Goal: Task Accomplishment & Management: Complete application form

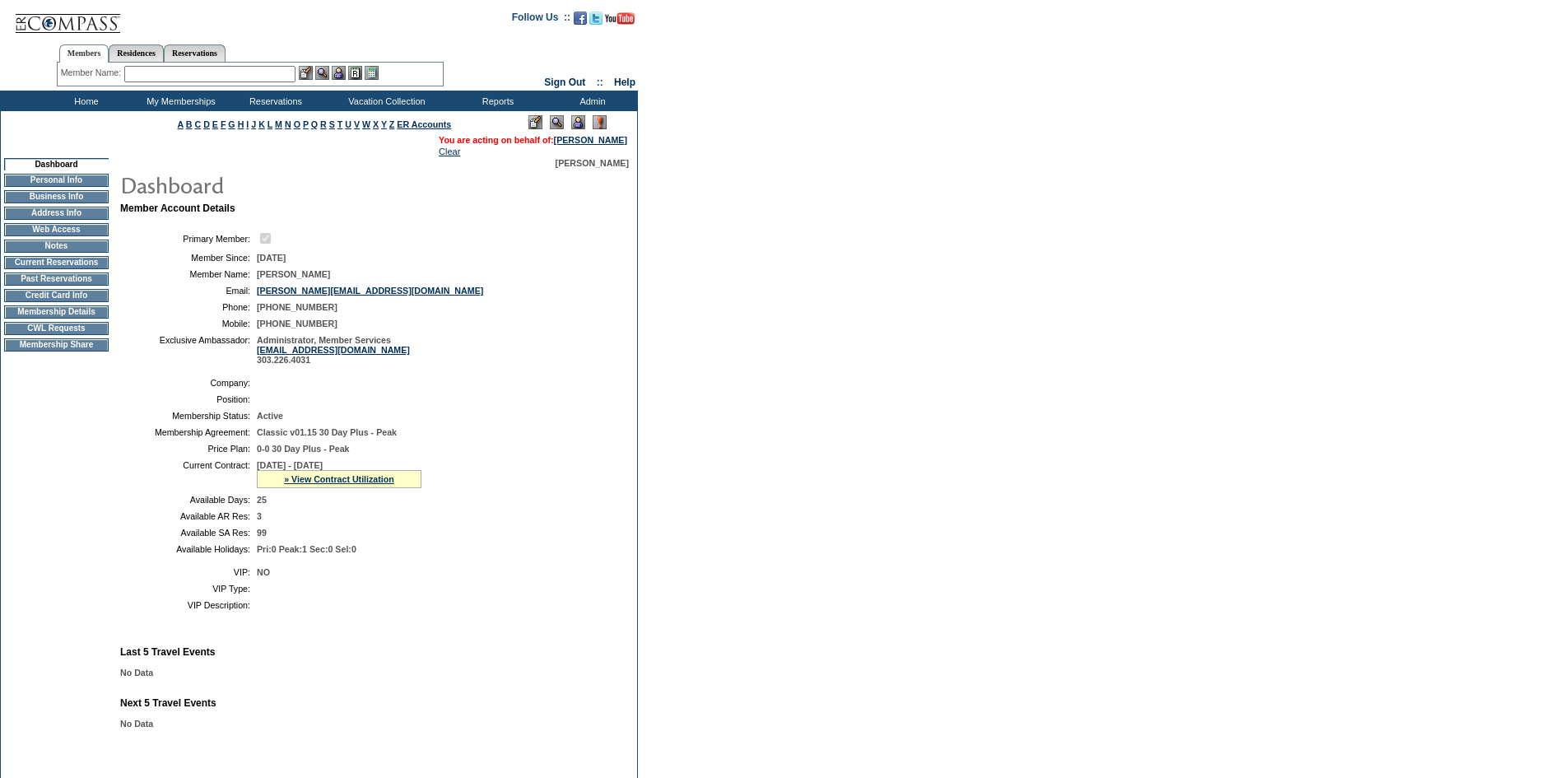
click at [81, 335] on td "CWL Requests" at bounding box center [57, 328] width 104 height 13
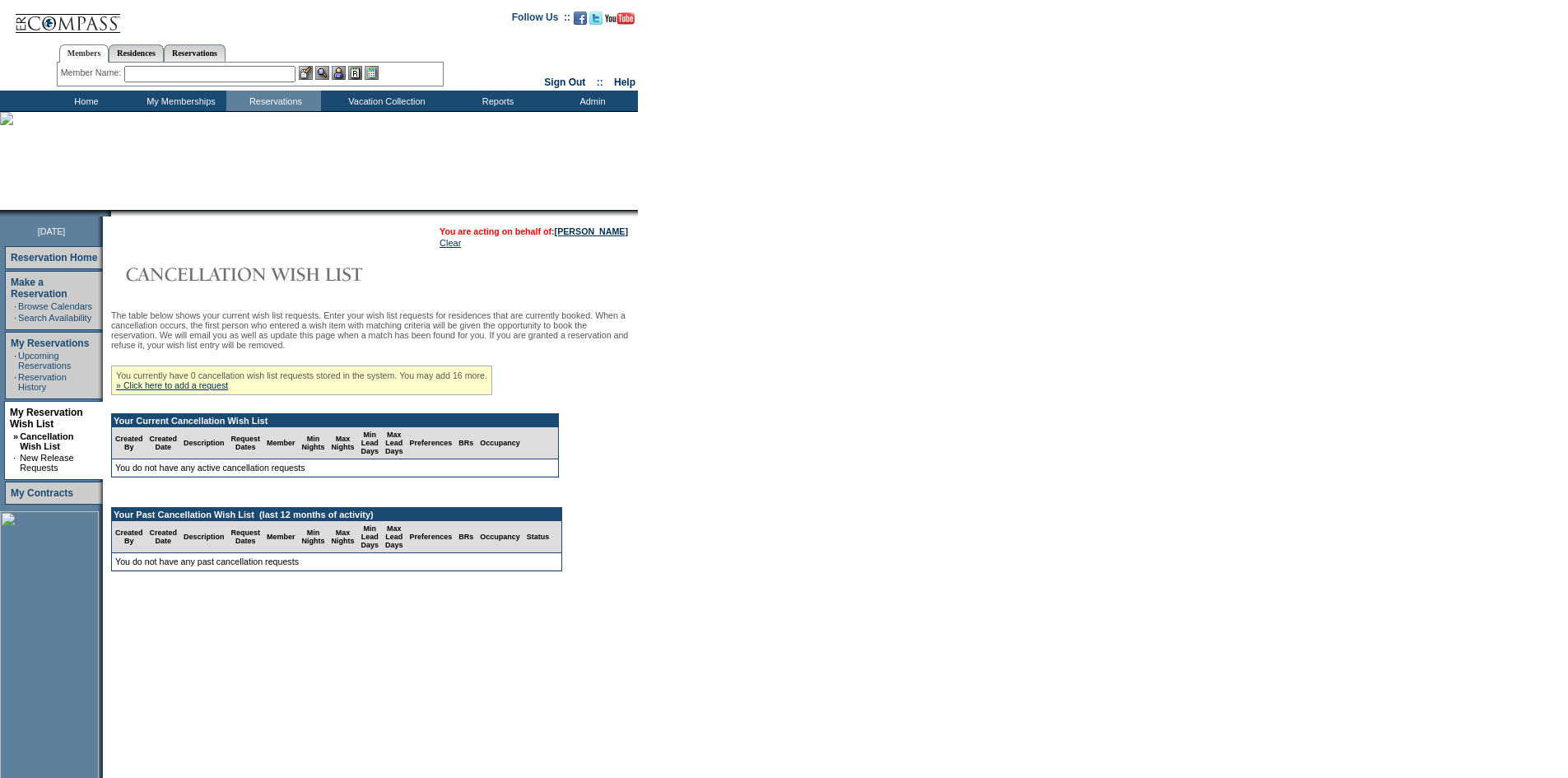
click at [234, 387] on div "You currently have 0 cancellation wish list requests stored in the system. You …" at bounding box center [302, 380] width 381 height 29
click at [228, 390] on link "» Click here to add a request" at bounding box center [172, 385] width 111 height 10
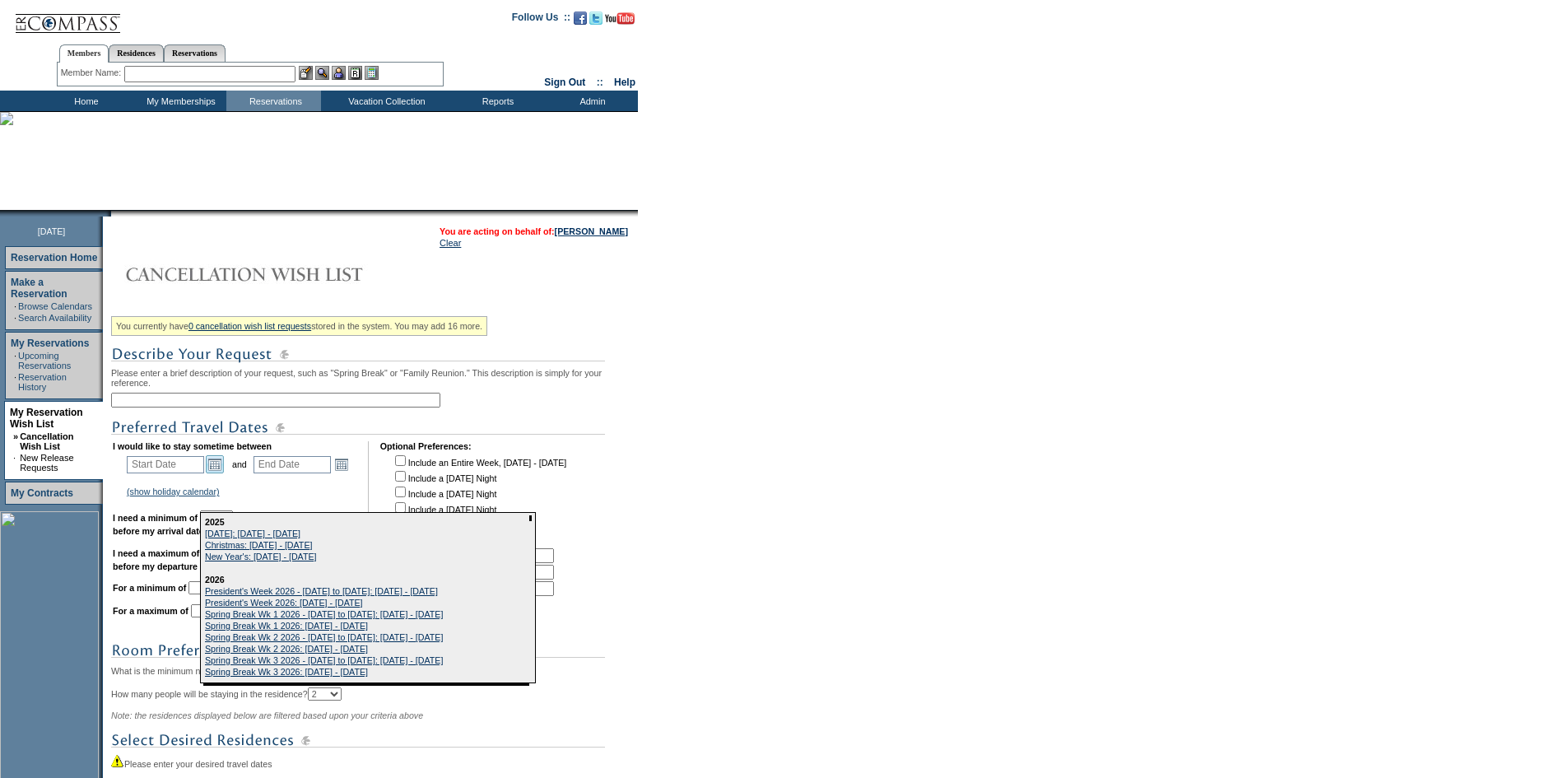
click at [219, 465] on link "Open the calendar popup." at bounding box center [214, 464] width 18 height 18
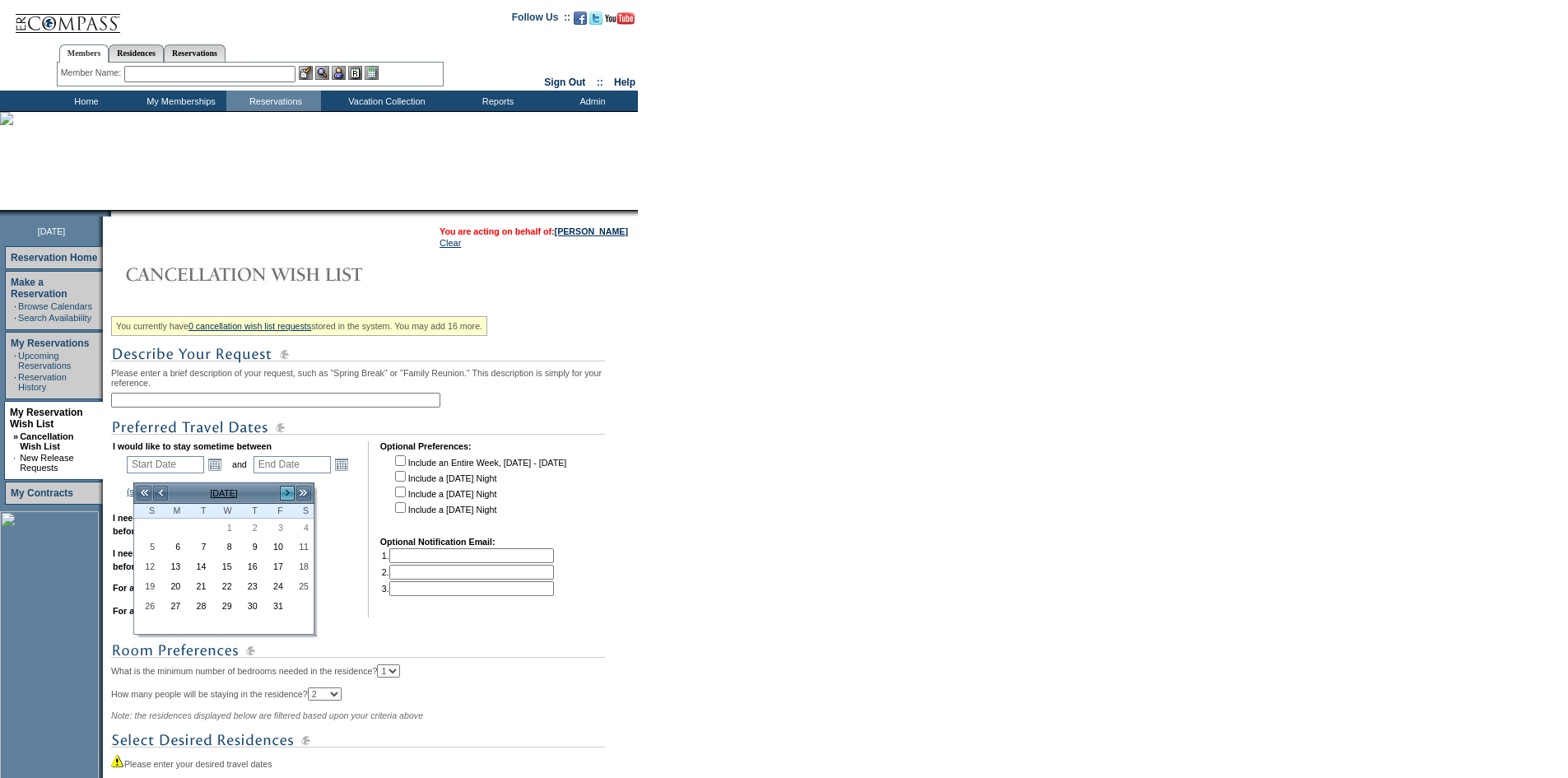
click at [279, 492] on link ">" at bounding box center [287, 493] width 17 height 17
click at [245, 552] on link "11" at bounding box center [250, 548] width 24 height 18
type input "2025-12-11"
type input "2025-12-12"
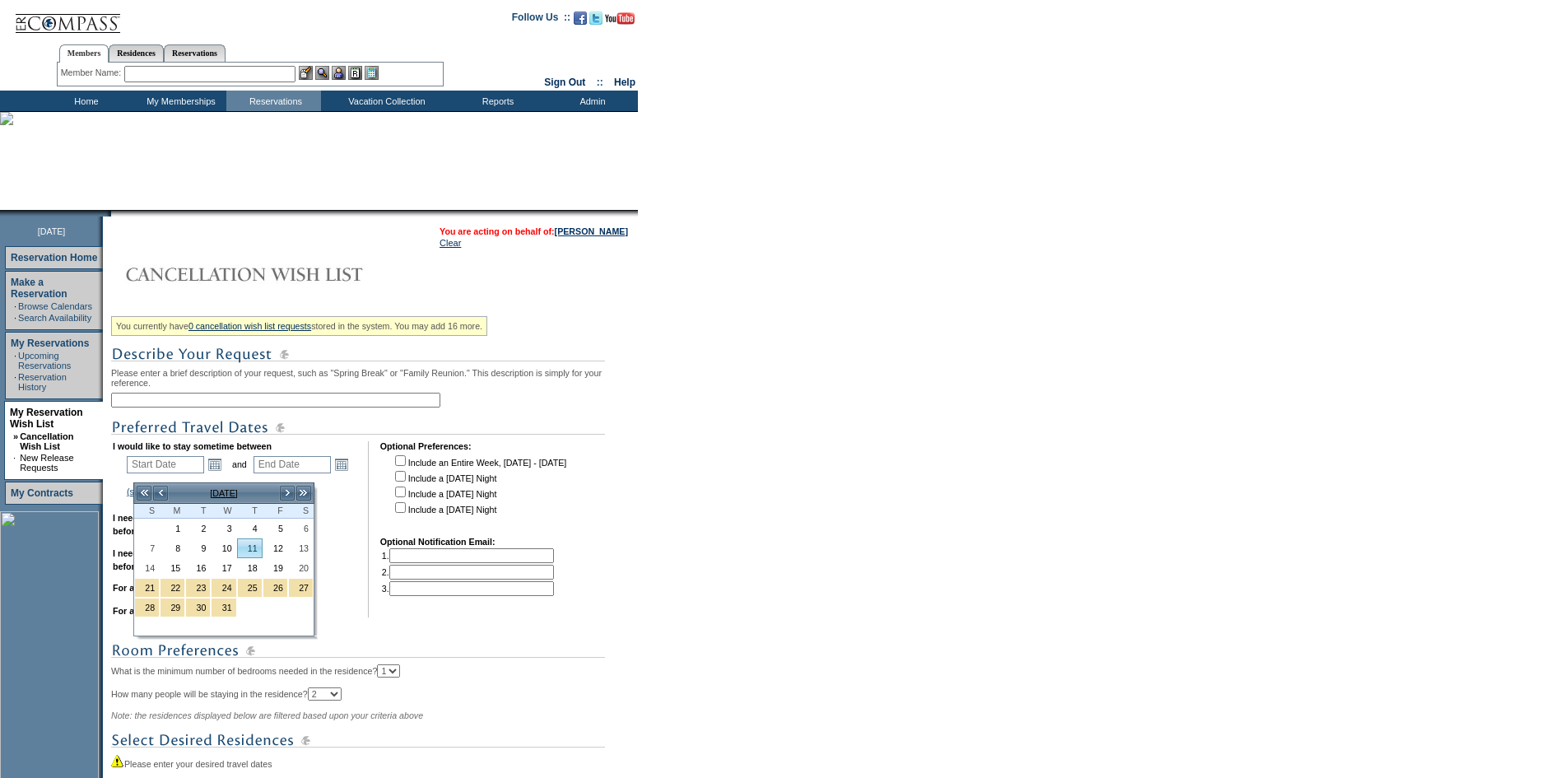
type input "12/11/2025"
type input "12/12/2025"
type input "72"
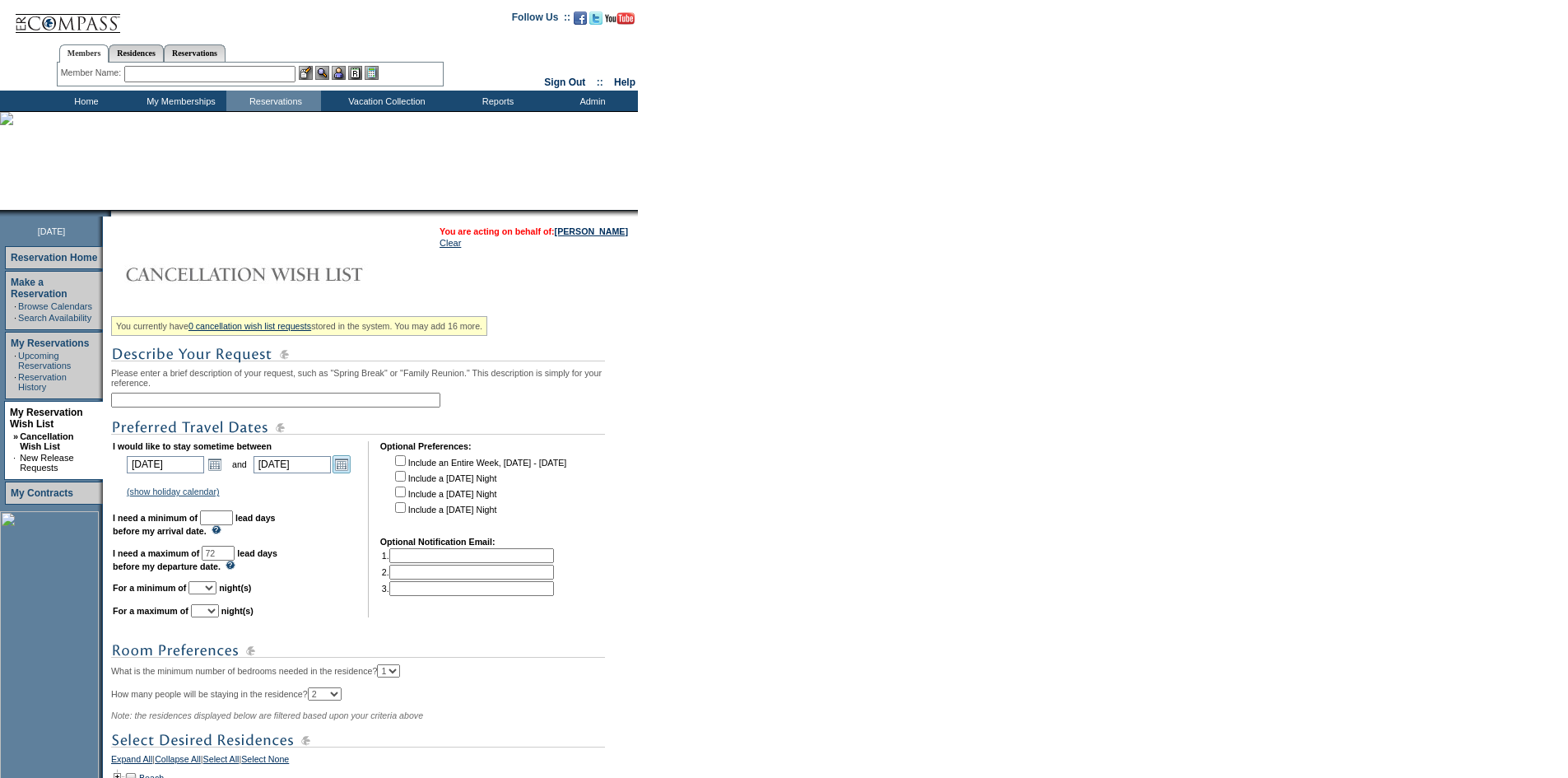
click at [346, 474] on link "Open the calendar popup." at bounding box center [342, 464] width 18 height 18
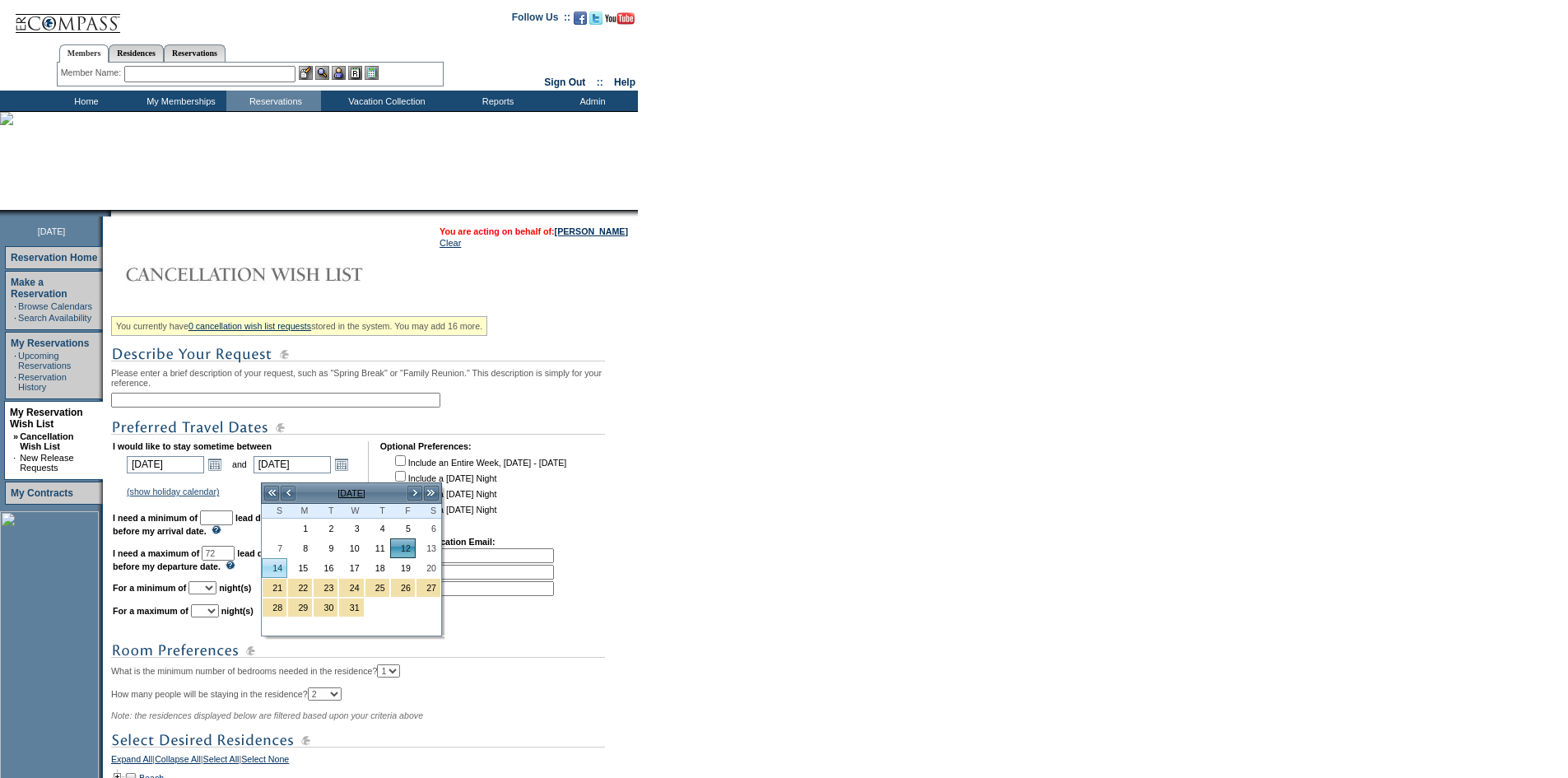
click at [278, 567] on link "14" at bounding box center [274, 567] width 24 height 18
type input "2025-12-14"
type input "12/14/2025"
type input "74"
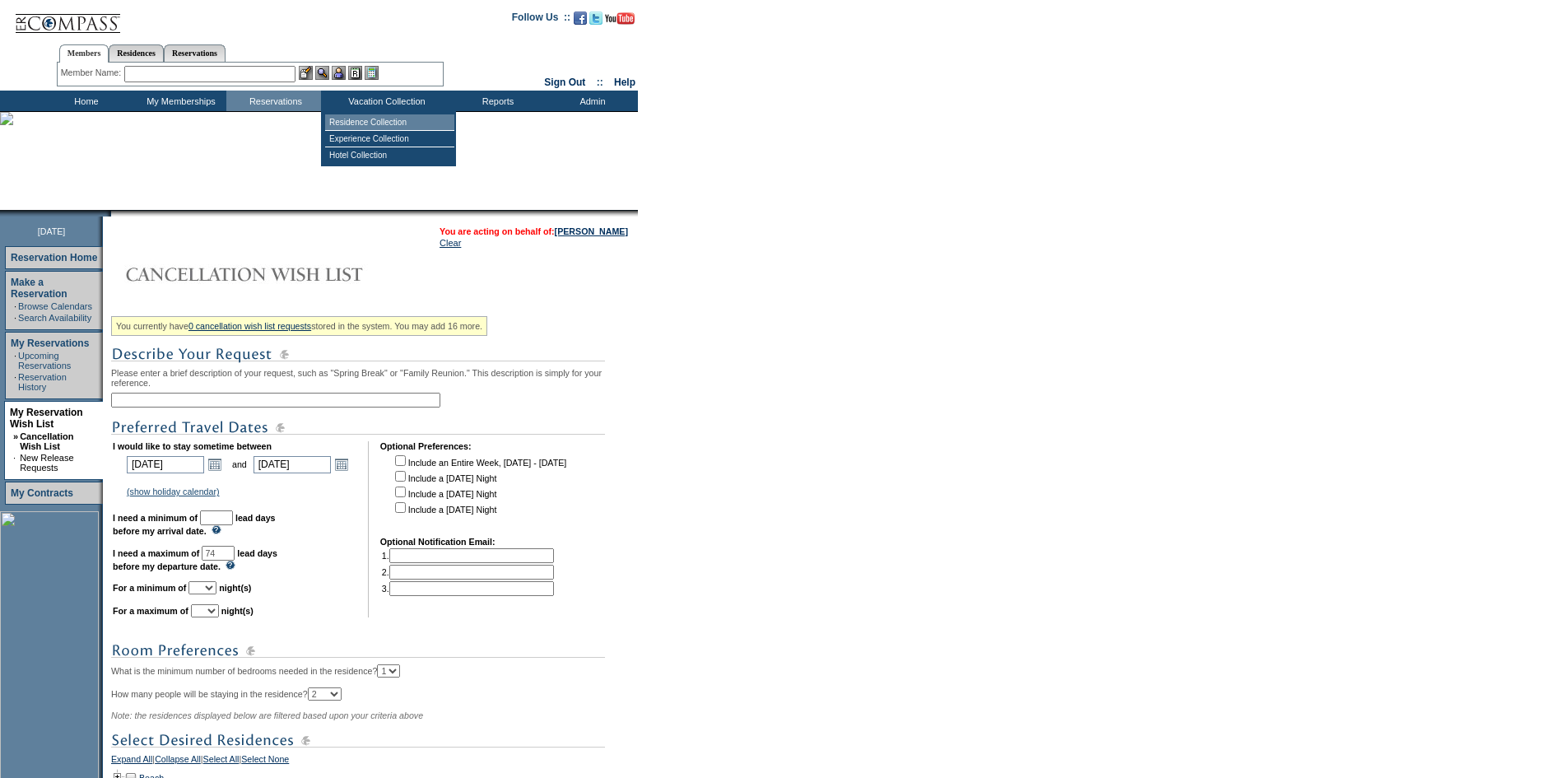
click at [404, 119] on td "Residence Collection" at bounding box center [389, 122] width 129 height 17
